Goal: Task Accomplishment & Management: Use online tool/utility

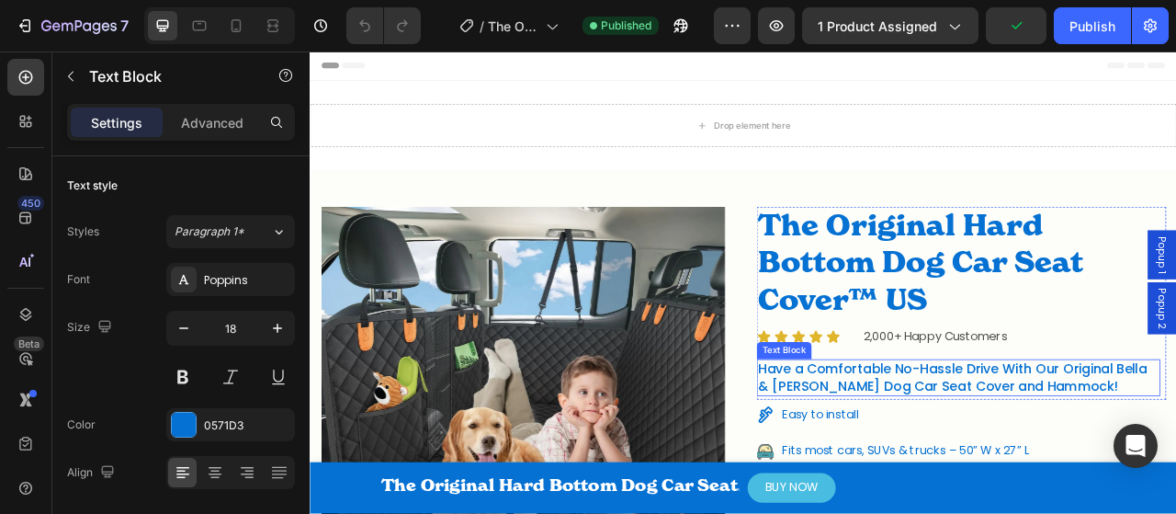
click at [1006, 459] on p "Have a Comfortable No-Hassle Drive With Our Original Bella & Butch Dog Car Seat…" at bounding box center [1134, 466] width 510 height 43
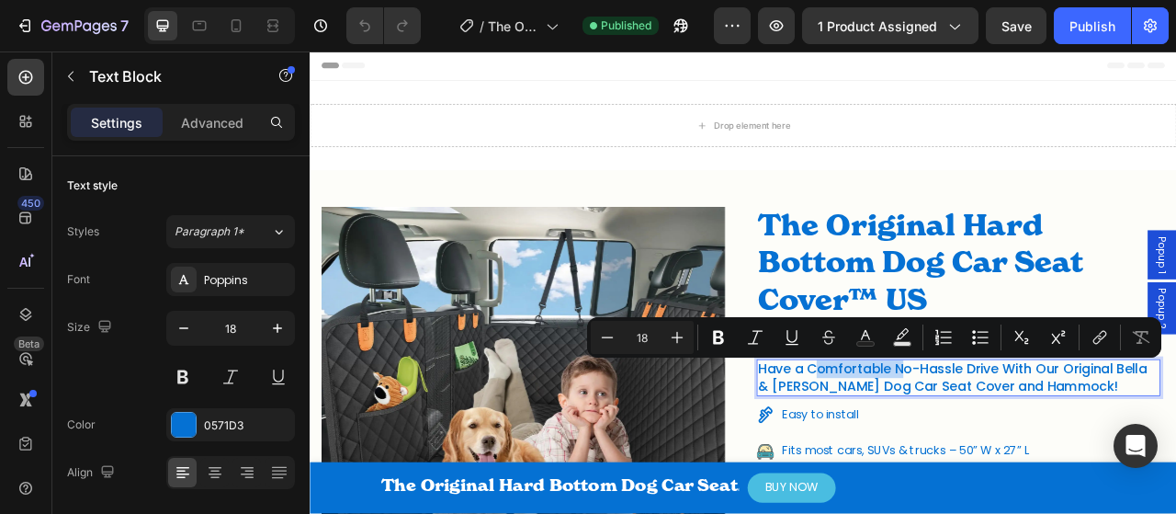
click at [888, 455] on p "Have a Comfortable No-Hassle Drive With Our Original Bella & Butch Dog Car Seat…" at bounding box center [1134, 466] width 510 height 43
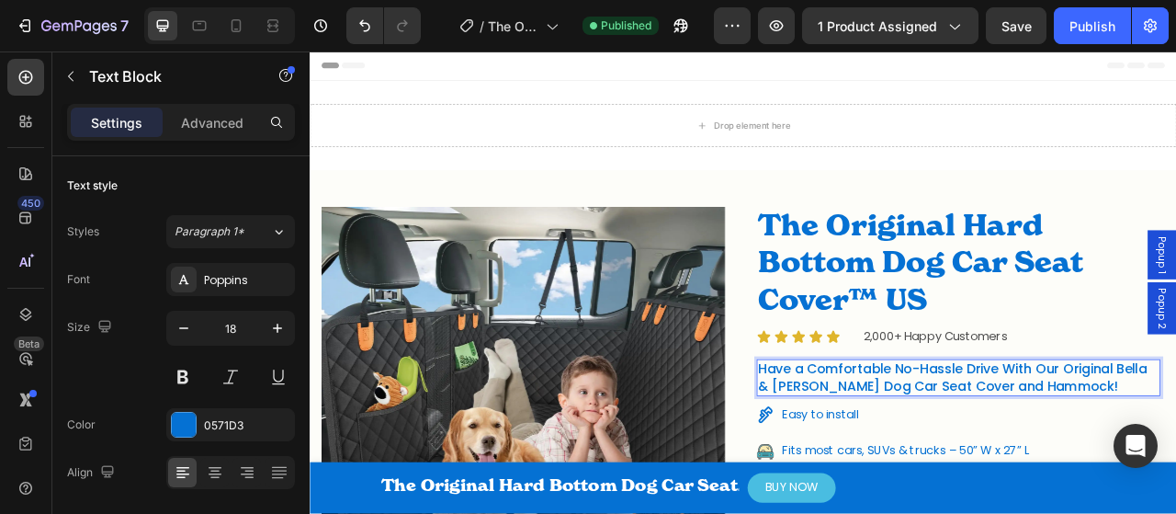
click at [1175, 455] on p "Have a Comfortable No-Hassle Drive With Our Original Bella & Butch Dog Car Seat…" at bounding box center [1134, 466] width 510 height 43
click at [1094, 25] on div "Publish" at bounding box center [1093, 26] width 46 height 19
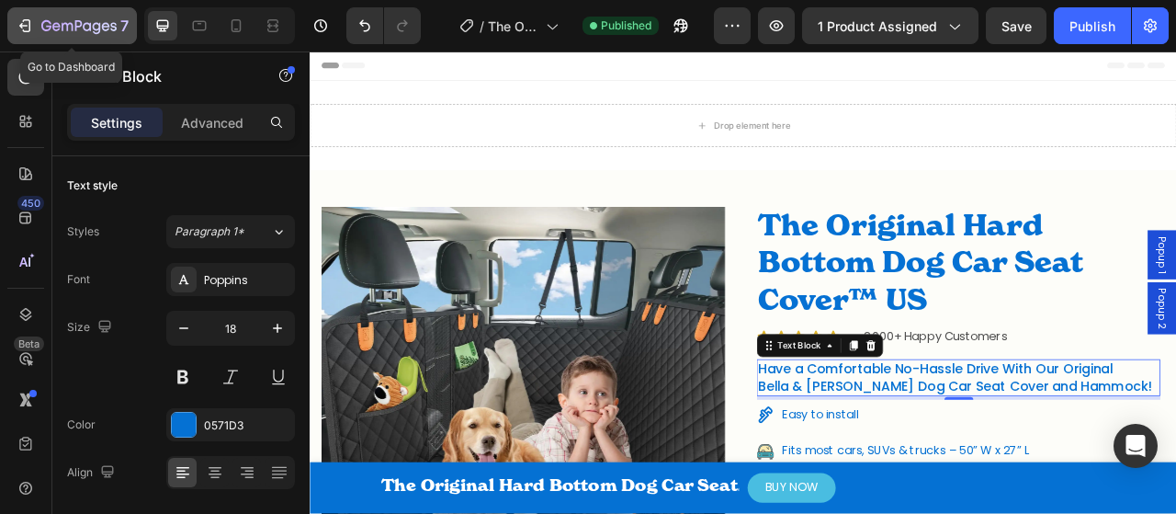
click at [62, 27] on icon "button" at bounding box center [67, 27] width 11 height 8
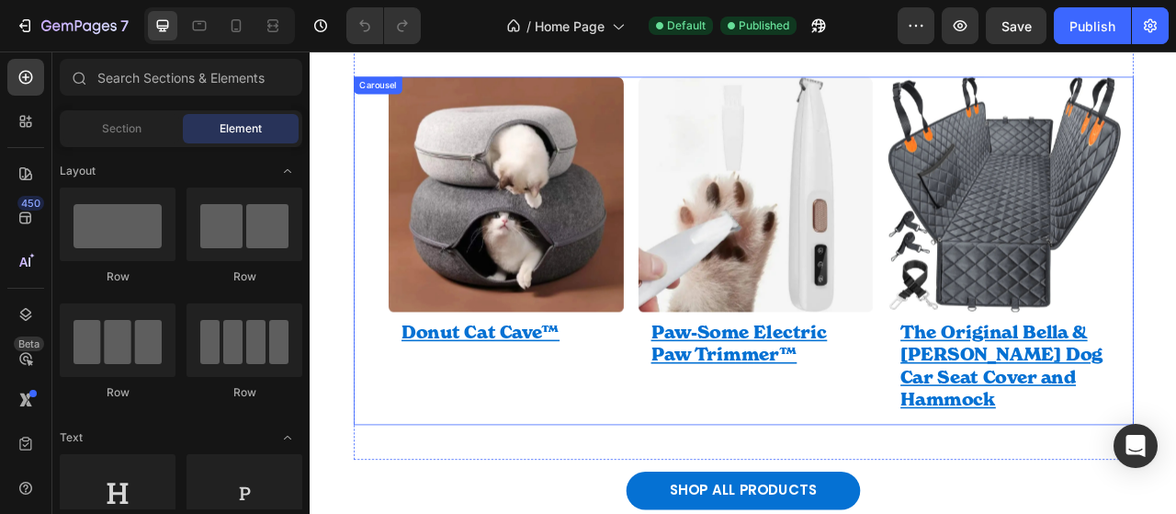
scroll to position [918, 0]
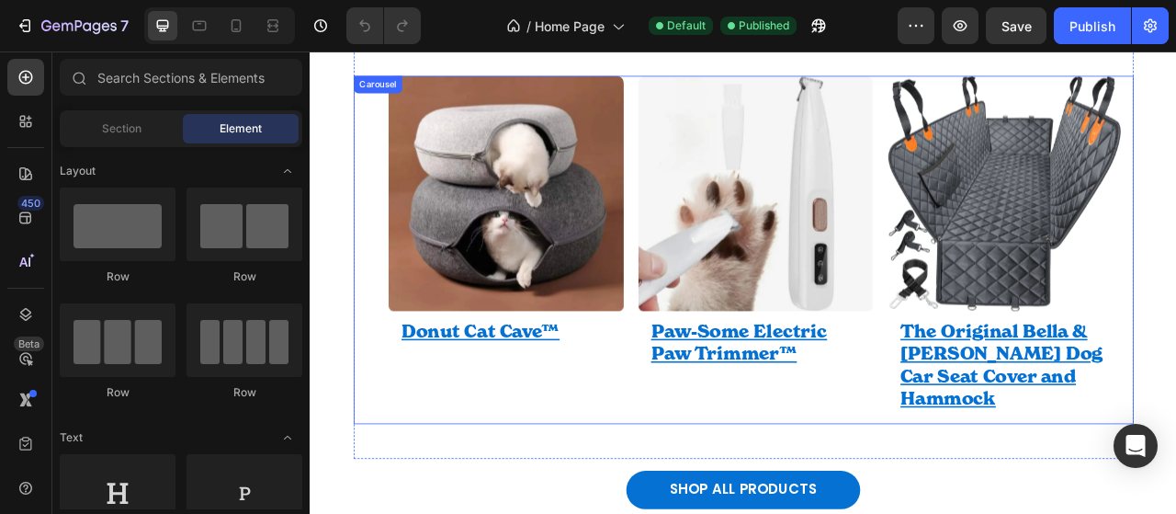
click at [376, 316] on div "Product Images Row Donut Cat Cave™ Product Title Row Row Product Product Images…" at bounding box center [861, 305] width 992 height 443
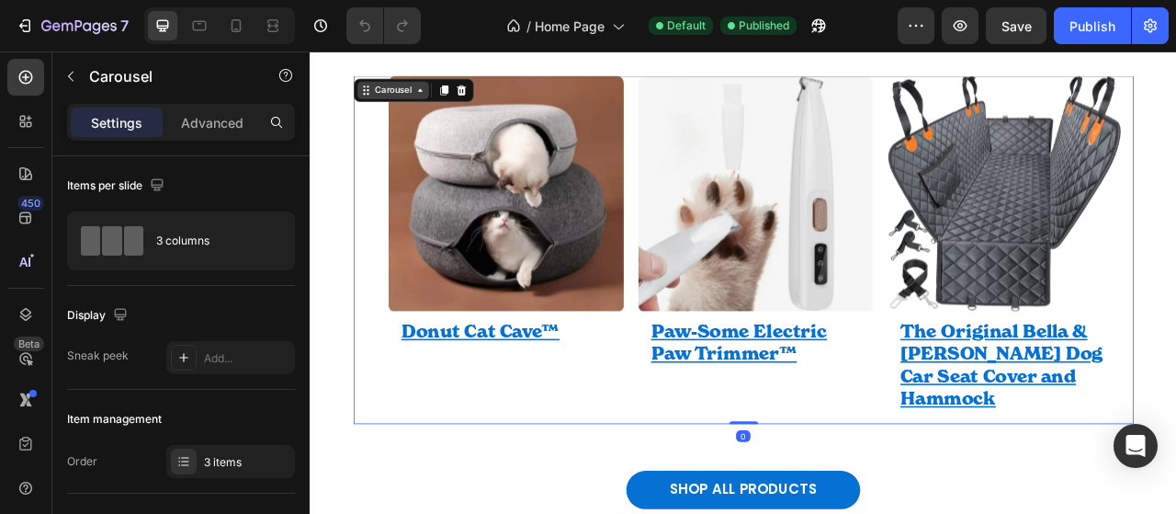
click at [419, 110] on div "Carousel" at bounding box center [414, 102] width 91 height 22
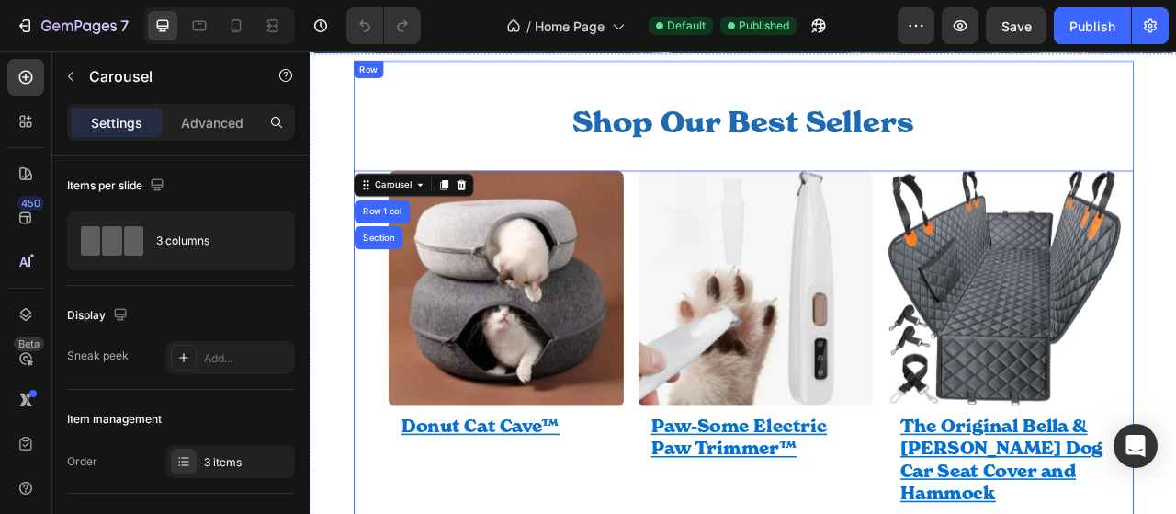
scroll to position [798, 0]
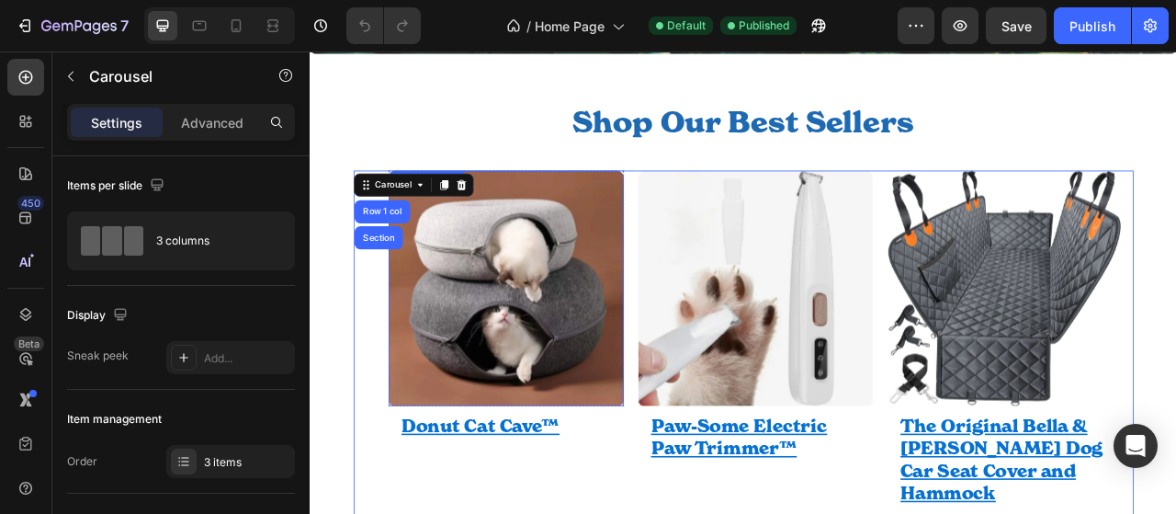
click at [640, 283] on img at bounding box center [559, 354] width 300 height 300
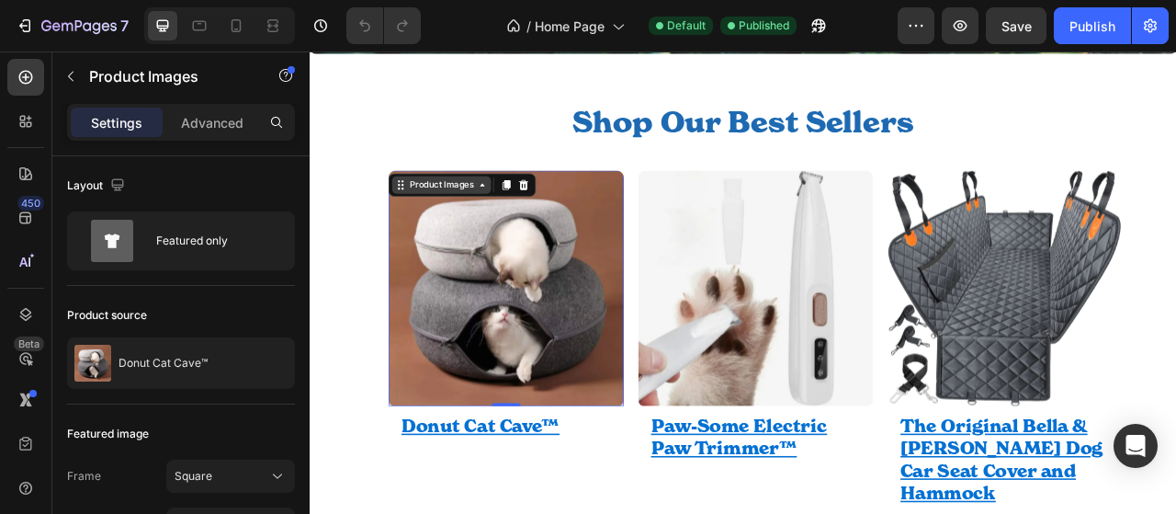
click at [502, 229] on div "Product Images" at bounding box center [476, 222] width 89 height 17
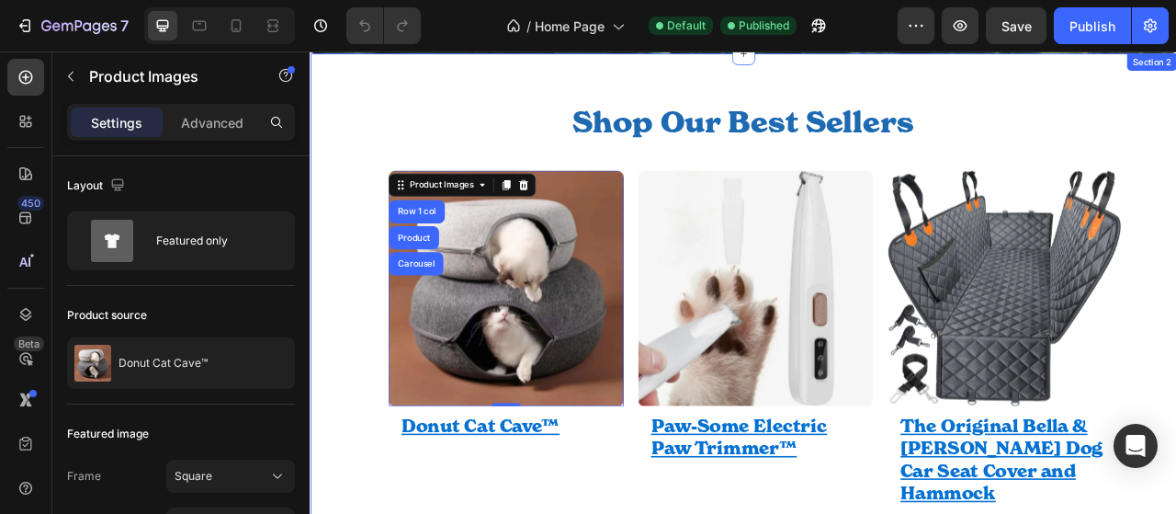
click at [1175, 339] on div "Shop Our Best Sellers Heading Row Product Images Row 1 col Product Carousel 0 R…" at bounding box center [861, 444] width 1103 height 779
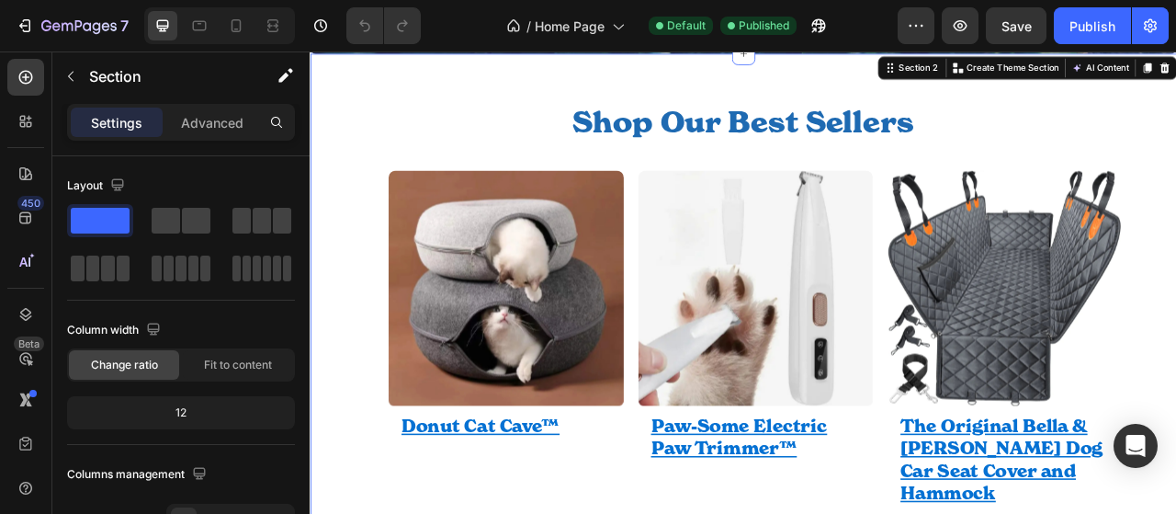
click at [1175, 342] on div "Shop Our Best Sellers Heading Row Product Images Row Donut Cat Cave™ Product Ti…" at bounding box center [861, 444] width 1103 height 779
click at [361, 422] on div "Shop Our Best Sellers Heading Row Product Images Row Donut Cat Cave™ Product Ti…" at bounding box center [861, 444] width 1103 height 779
click at [386, 419] on div "Product Images Row Donut Cat Cave™ Product Title Row Row Product Product Images…" at bounding box center [861, 425] width 992 height 443
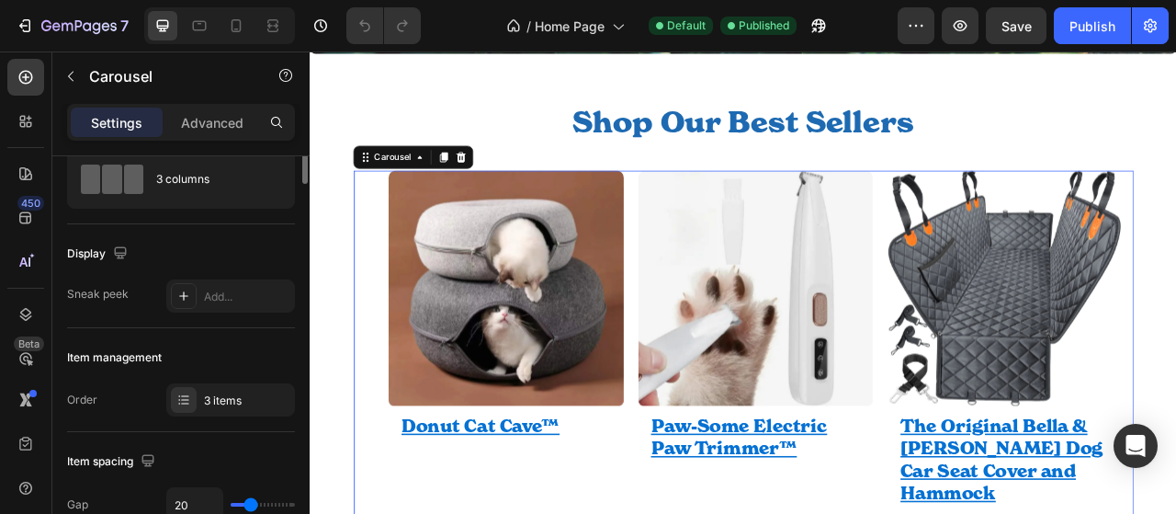
scroll to position [0, 0]
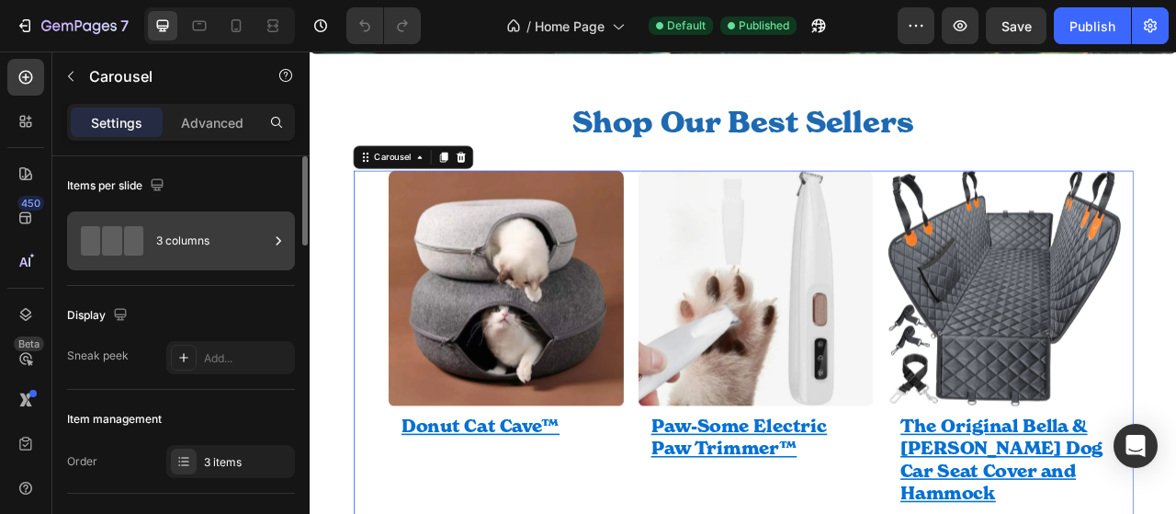
click at [162, 247] on div "3 columns" at bounding box center [212, 241] width 112 height 42
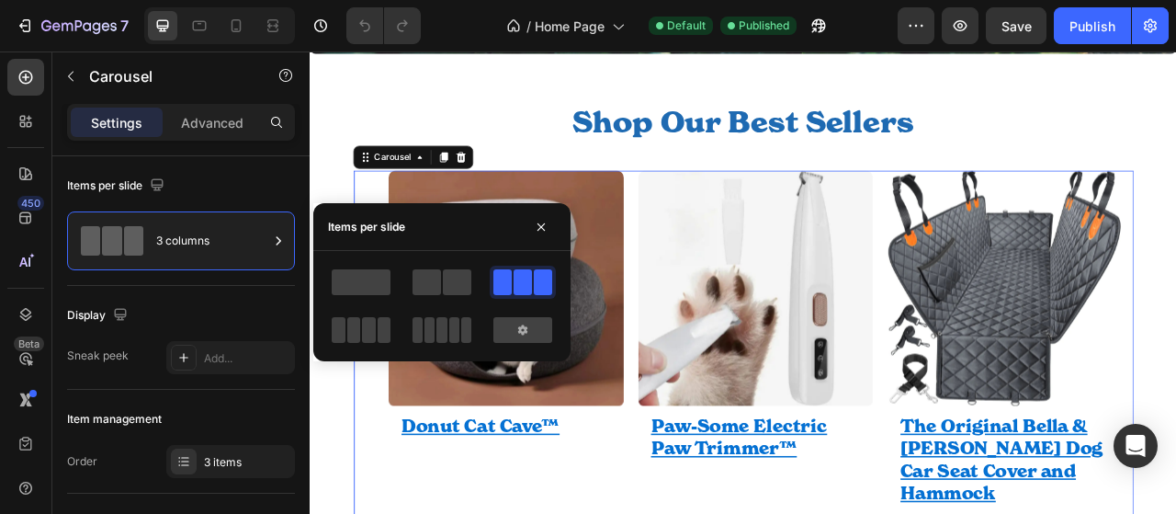
click at [716, 218] on div "Product Images Row Donut Cat Cave™ Product Title Row Row Product Product Images…" at bounding box center [883, 425] width 948 height 443
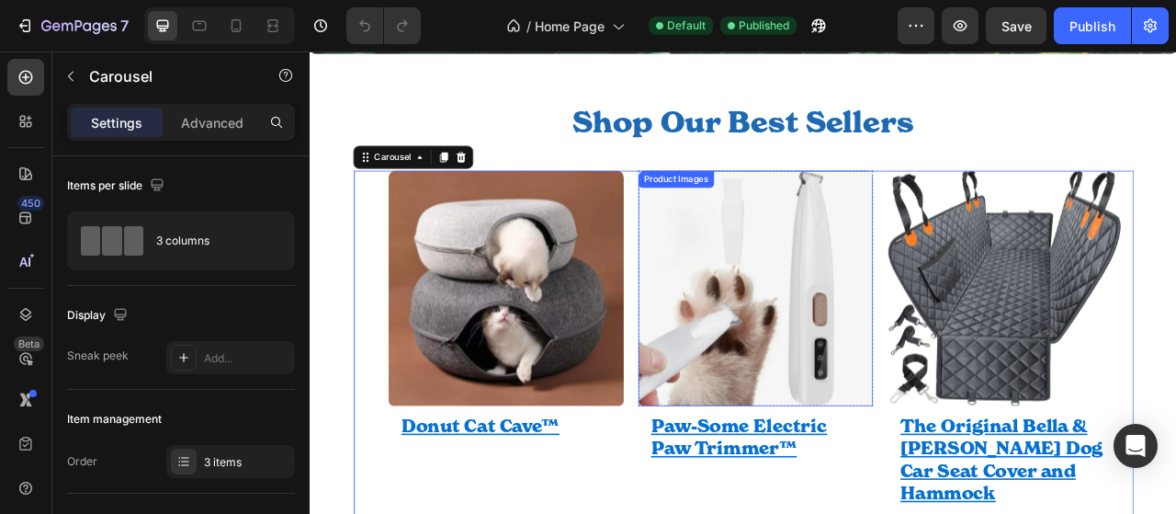
click at [754, 218] on div "Product Images" at bounding box center [775, 215] width 89 height 17
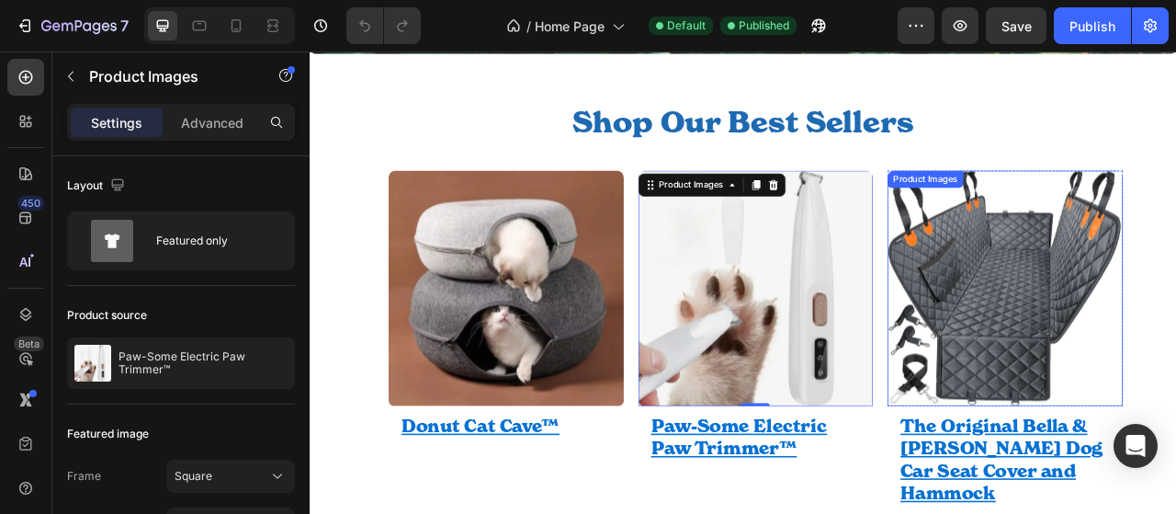
click at [1063, 223] on div "Product Images" at bounding box center [1092, 215] width 96 height 22
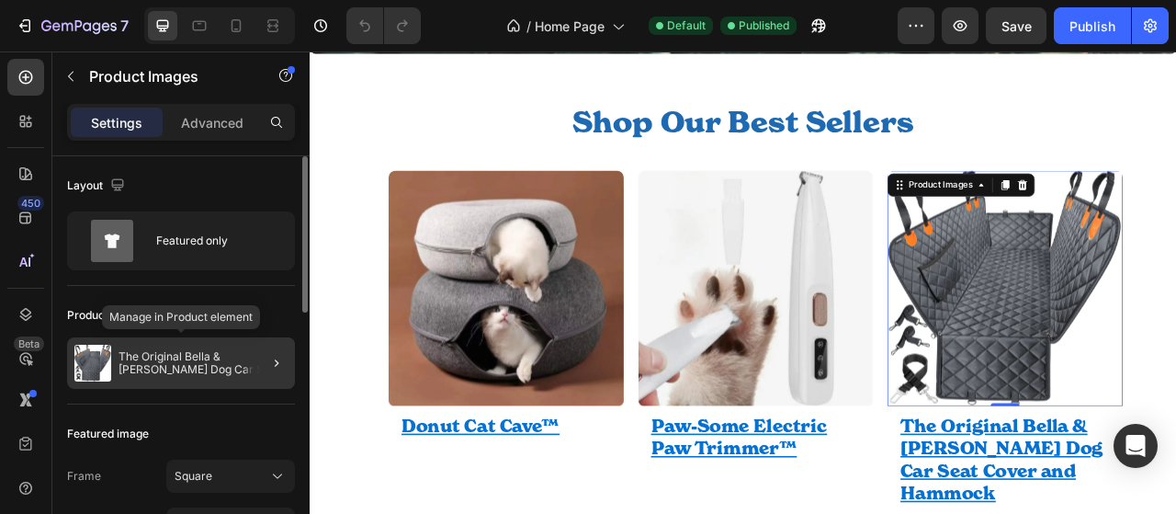
click at [210, 367] on p "The Original Bella & [PERSON_NAME] Dog Car Seat Cover and Hammock" at bounding box center [203, 363] width 169 height 26
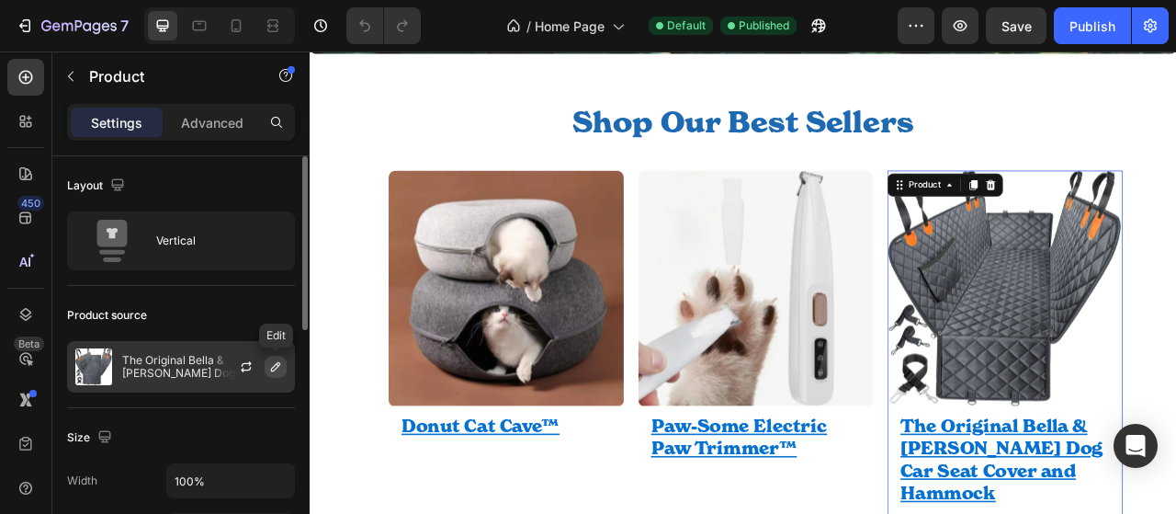
click at [272, 364] on icon "button" at bounding box center [275, 366] width 15 height 15
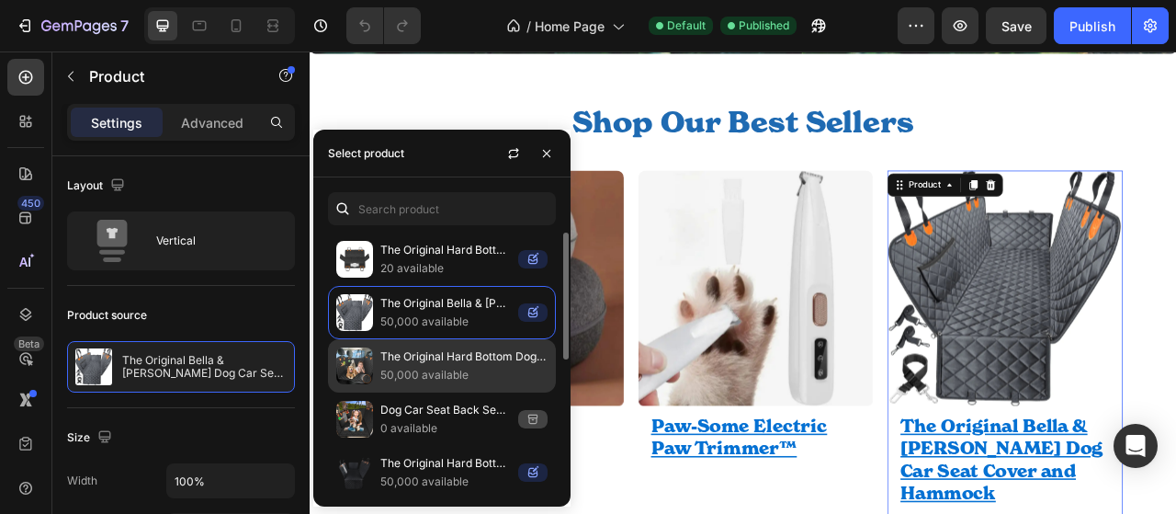
click at [476, 358] on p "The Original Hard Bottom Dog Car Seat Cover™ US" at bounding box center [463, 356] width 167 height 18
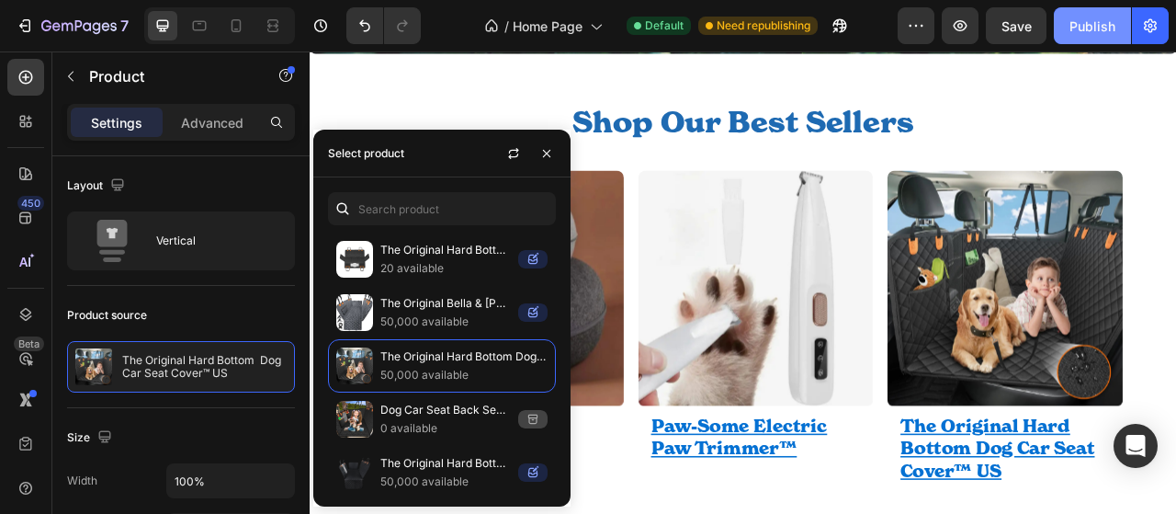
click at [1089, 28] on div "Publish" at bounding box center [1093, 26] width 46 height 19
